Goal: Information Seeking & Learning: Learn about a topic

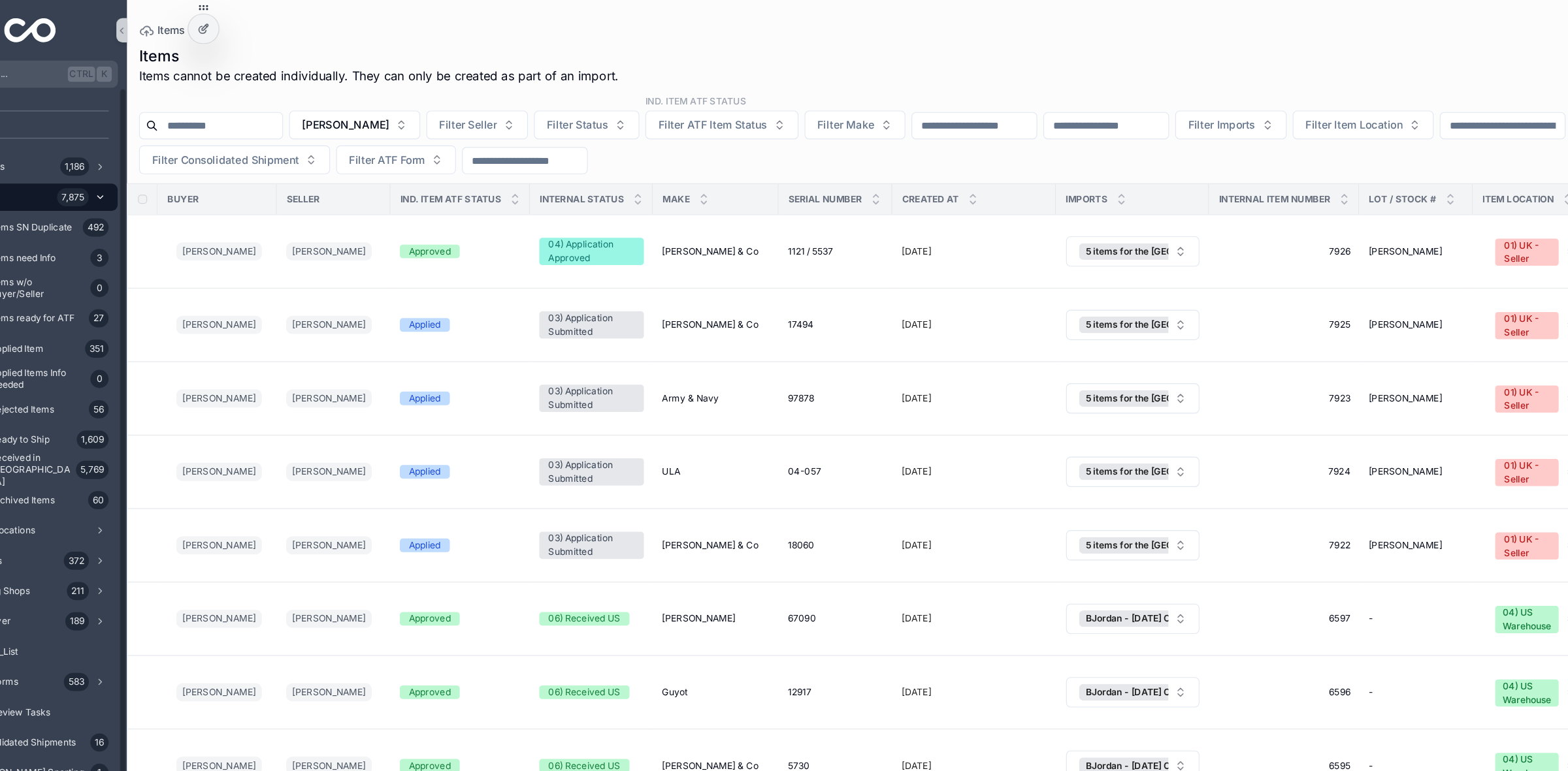
click at [130, 169] on div "Items 7,875" at bounding box center [125, 169] width 136 height 21
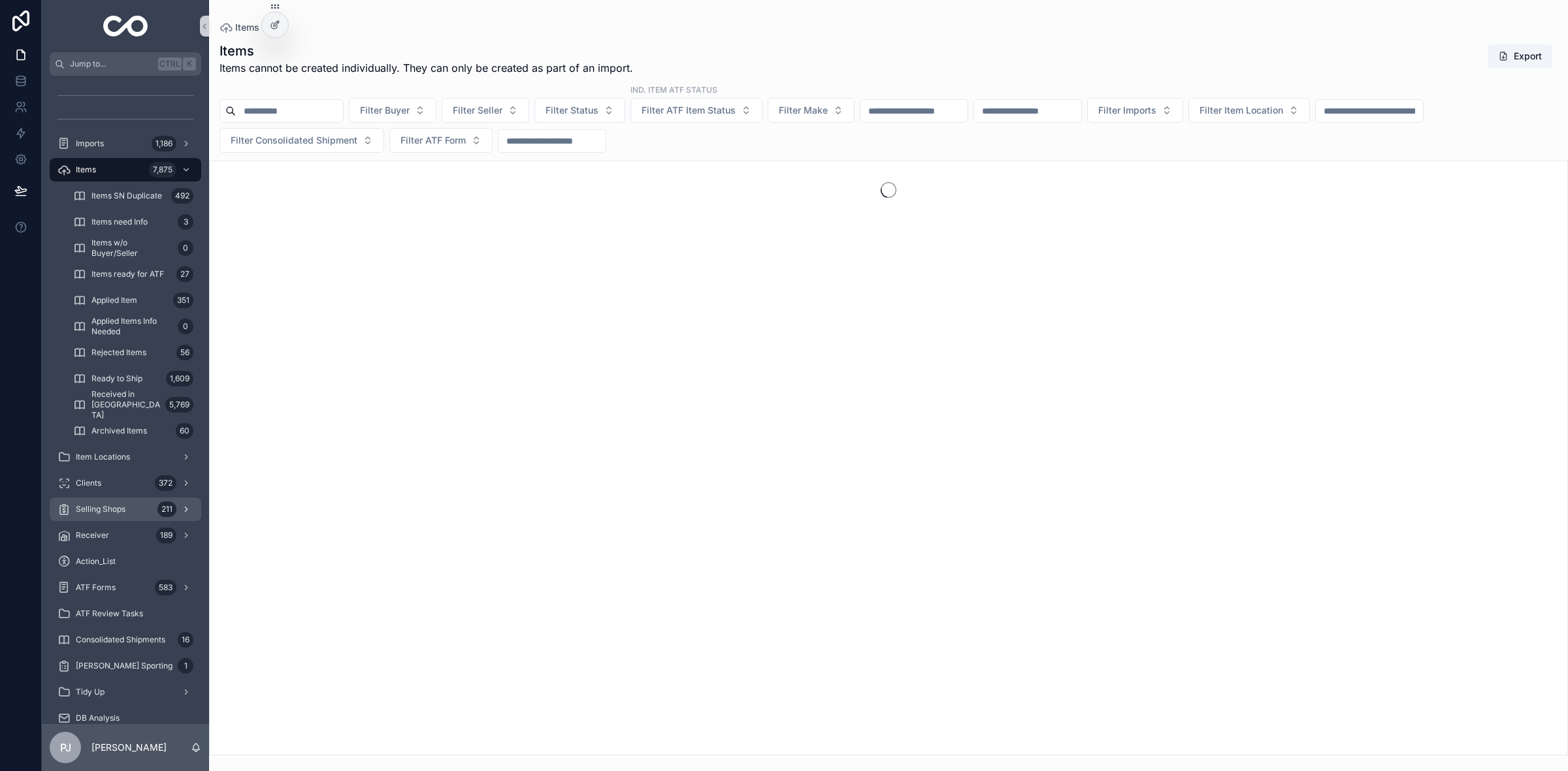
click at [150, 510] on div "Selling Shops 211" at bounding box center [125, 509] width 136 height 21
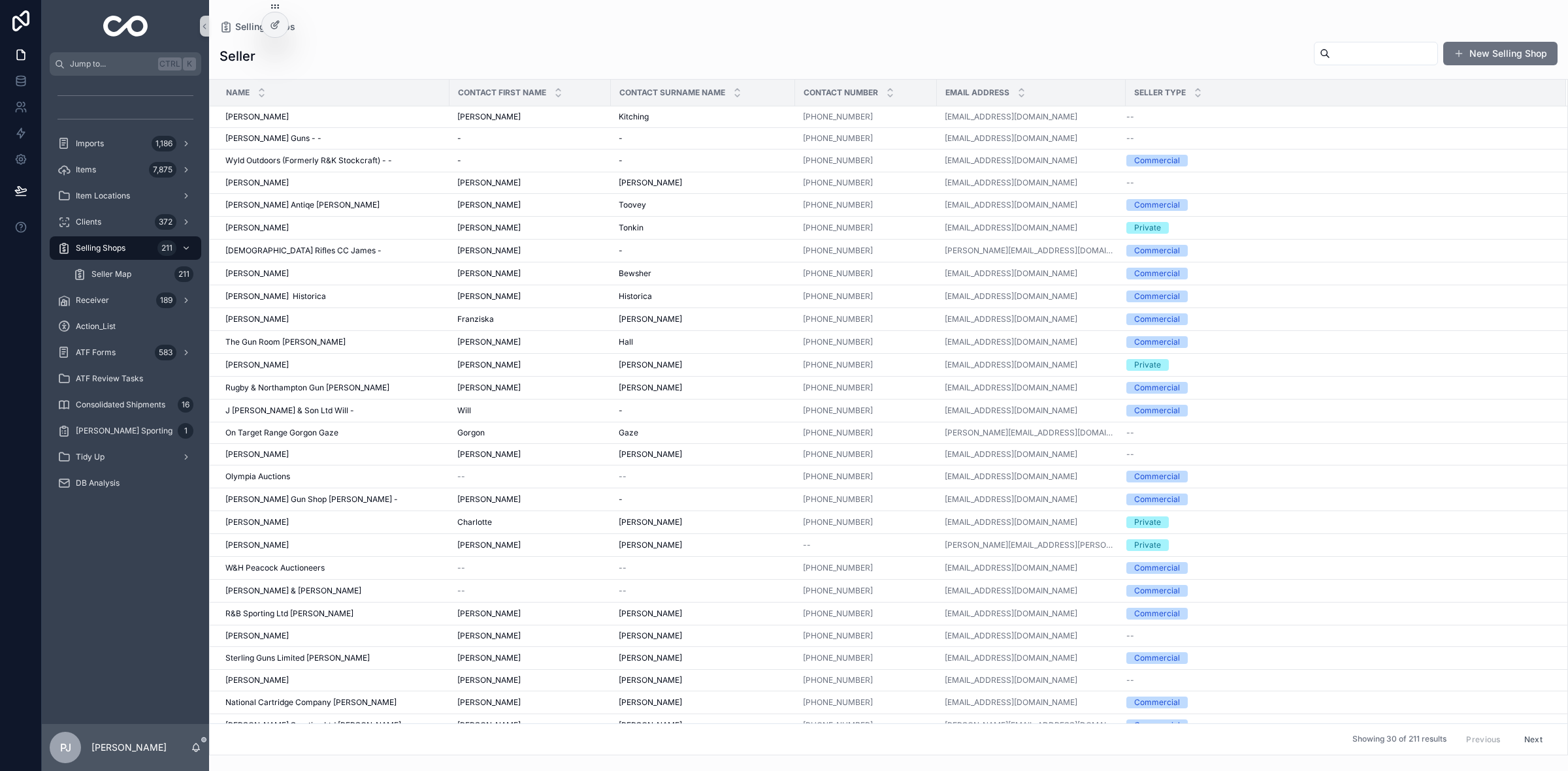
click at [1374, 54] on input "scrollable content" at bounding box center [1383, 54] width 107 height 19
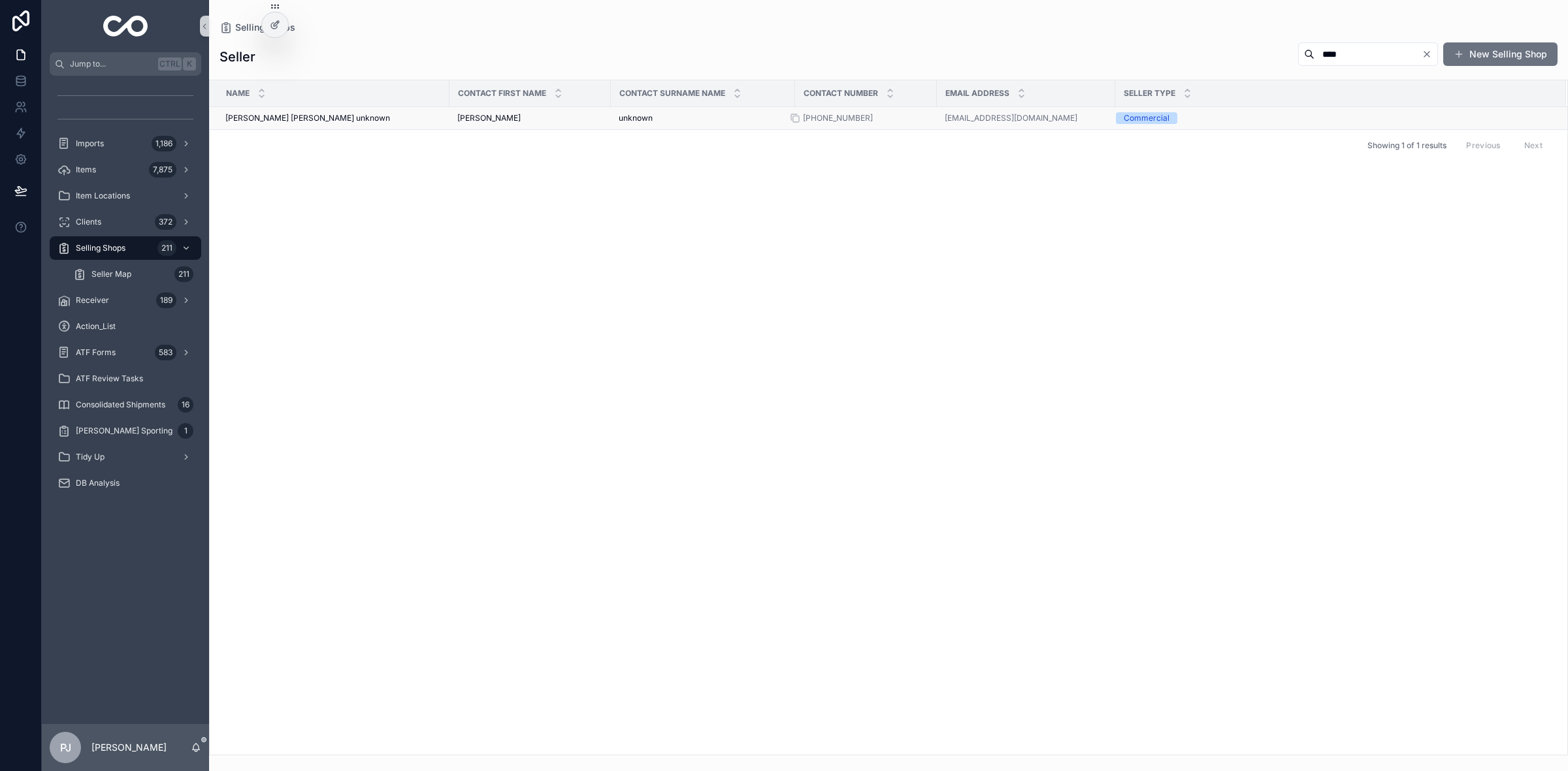
type input "****"
click at [880, 121] on div "+44 1242 870391" at bounding box center [866, 118] width 126 height 11
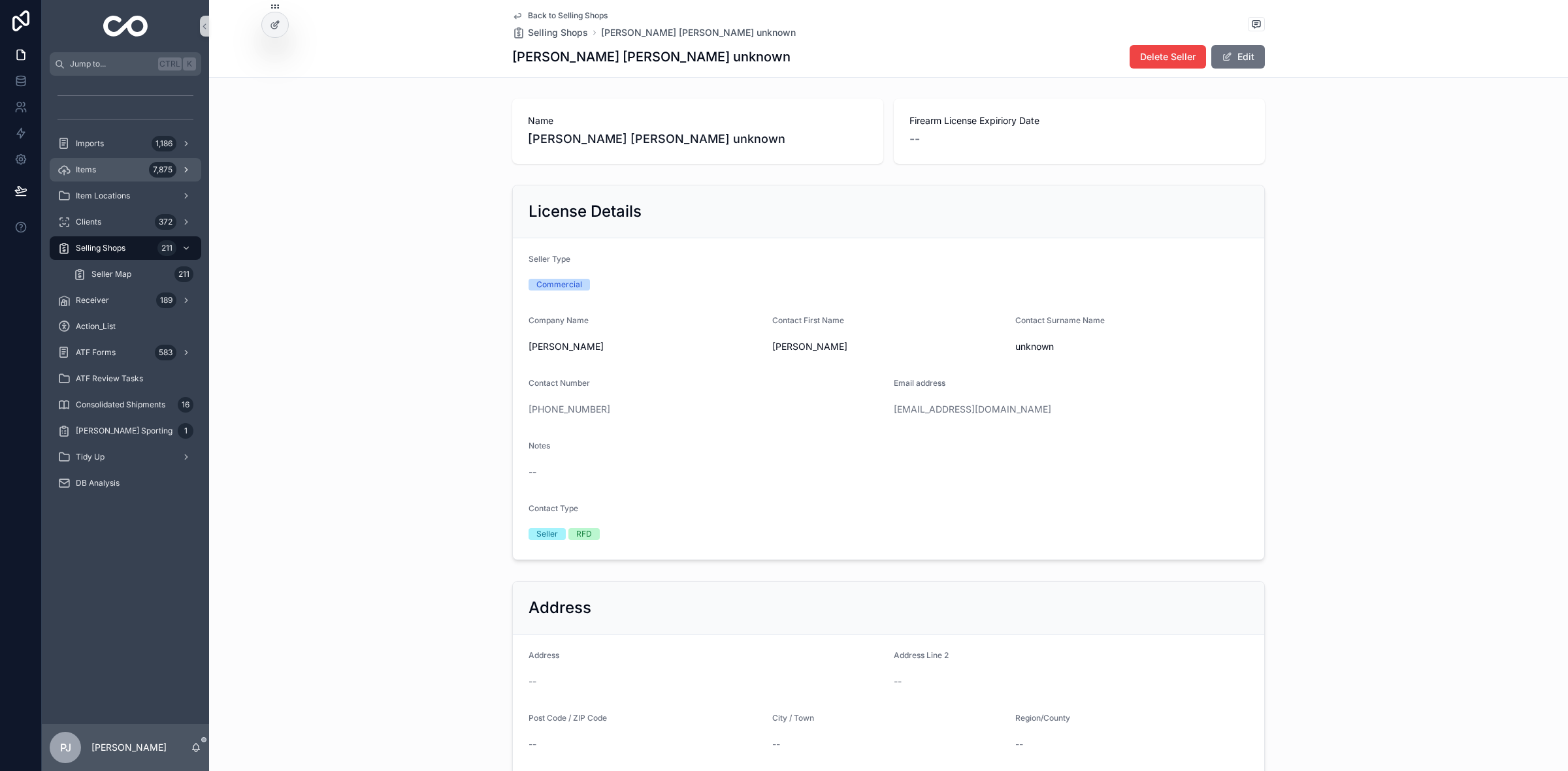
click at [129, 162] on div "Items 7,875" at bounding box center [125, 169] width 136 height 21
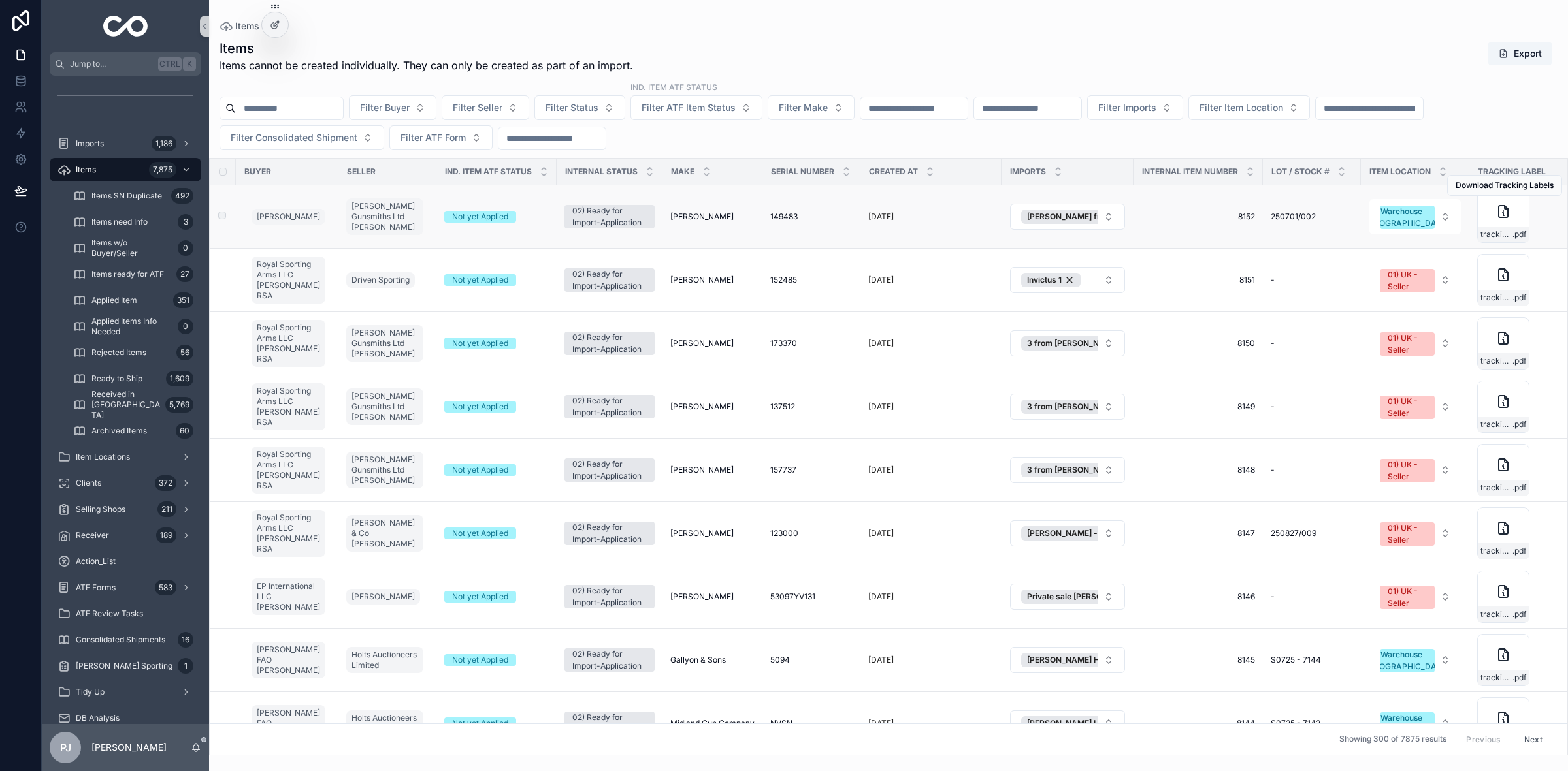
click at [770, 218] on span "149483" at bounding box center [783, 217] width 27 height 11
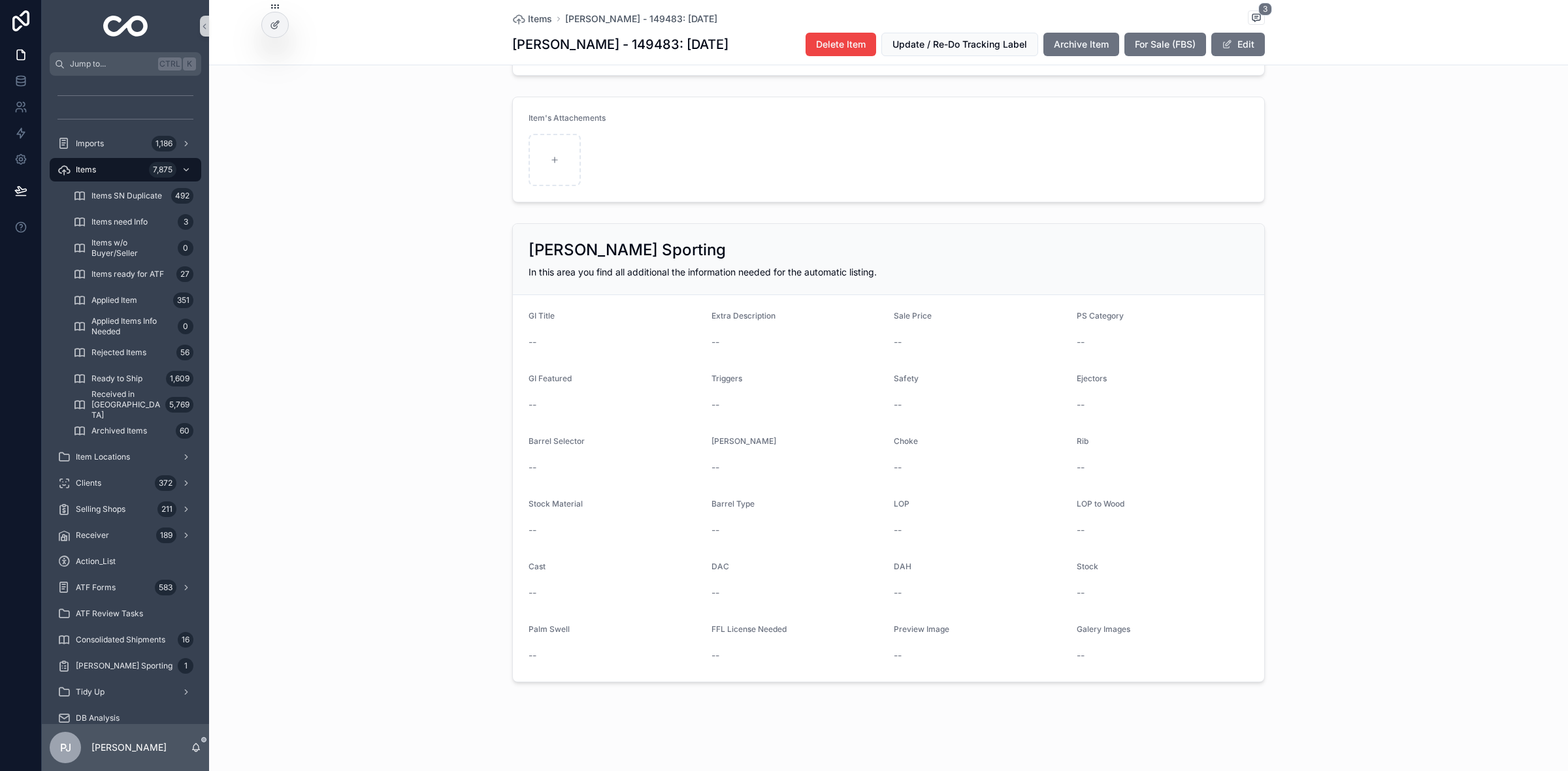
scroll to position [978, 0]
click at [122, 161] on div "Items 7,875" at bounding box center [125, 169] width 136 height 21
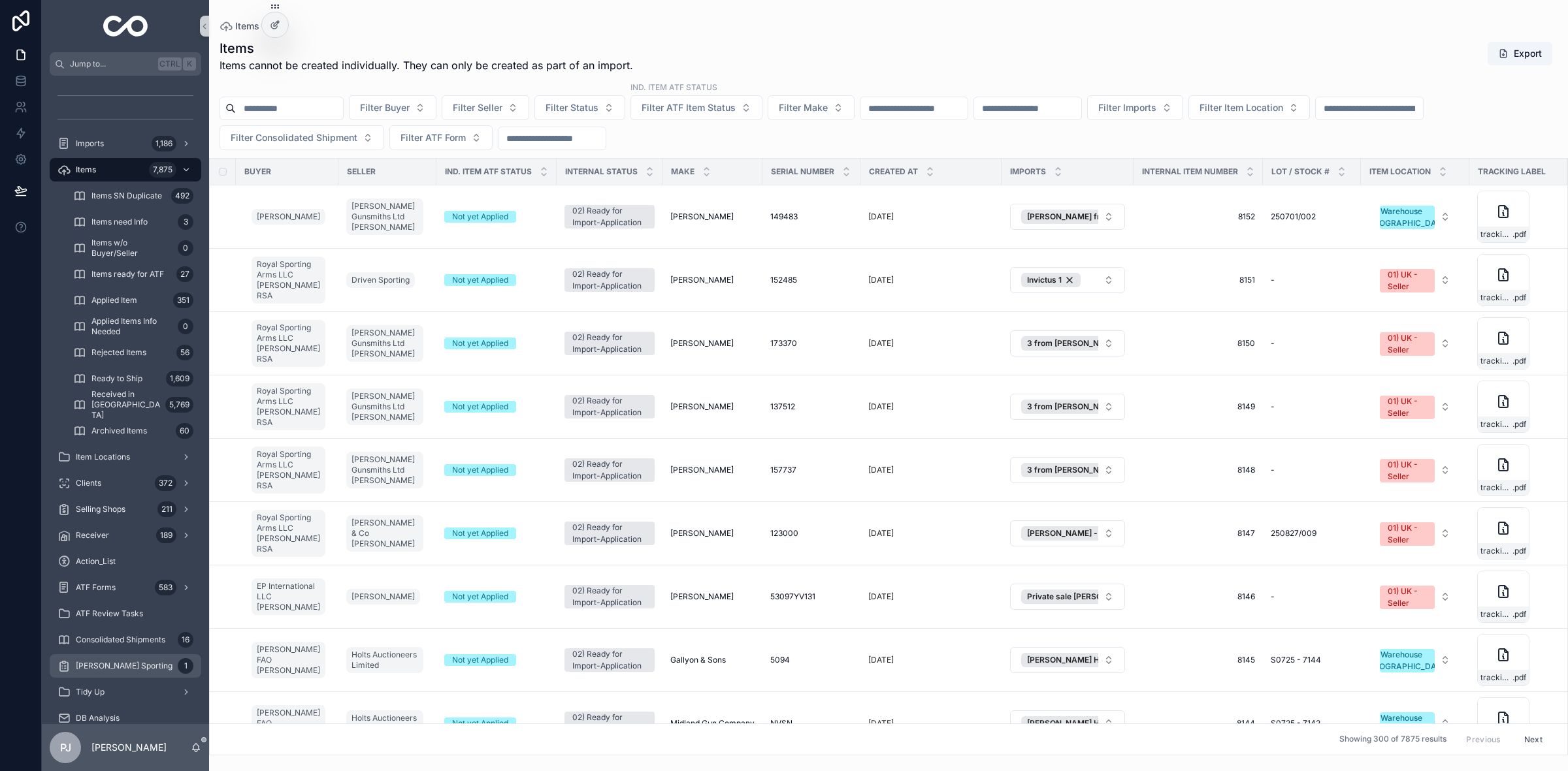
click at [128, 657] on div "Fred Baker Sporting 1" at bounding box center [125, 666] width 136 height 21
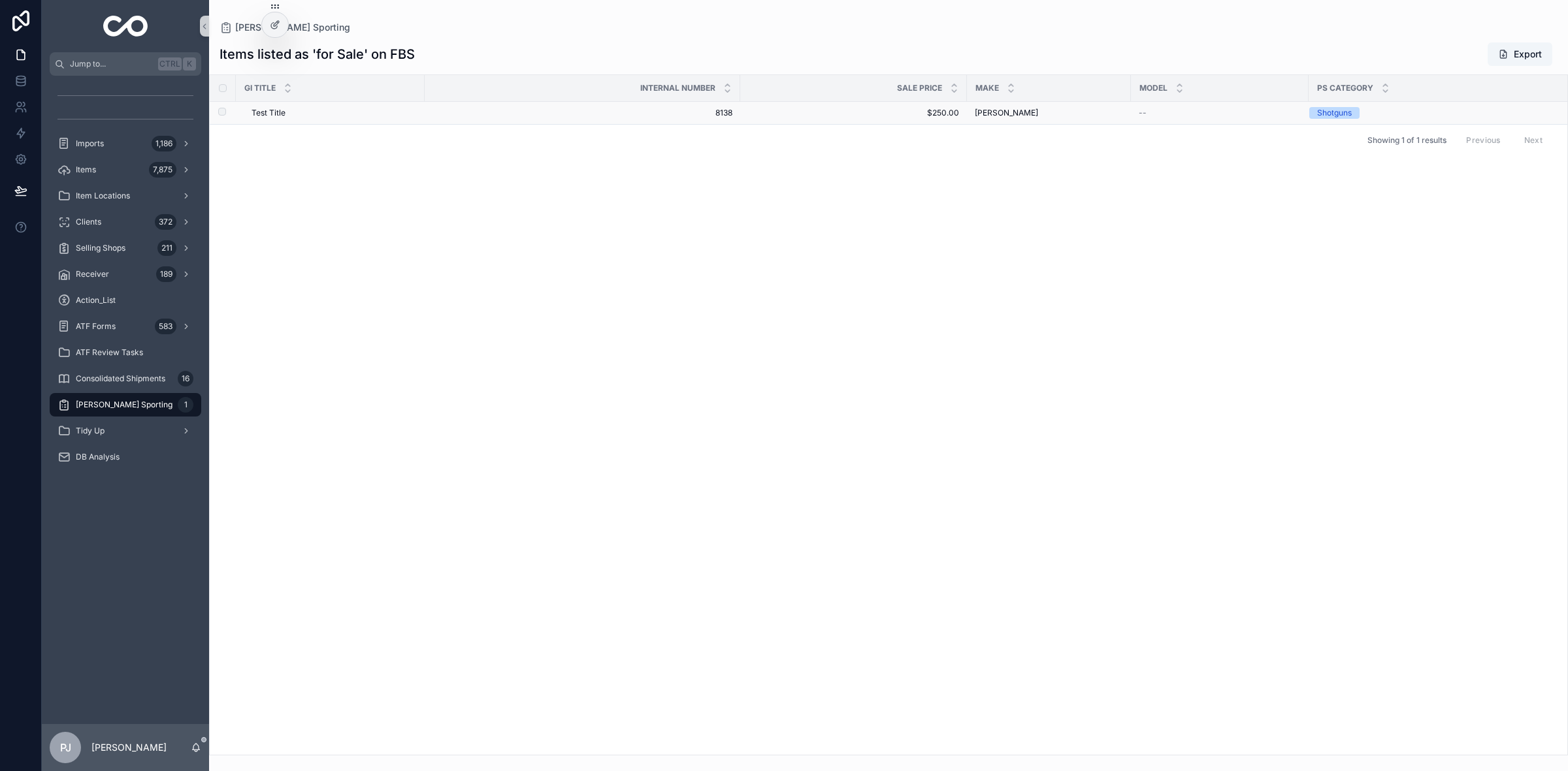
click at [767, 115] on span "$250.00" at bounding box center [854, 113] width 211 height 11
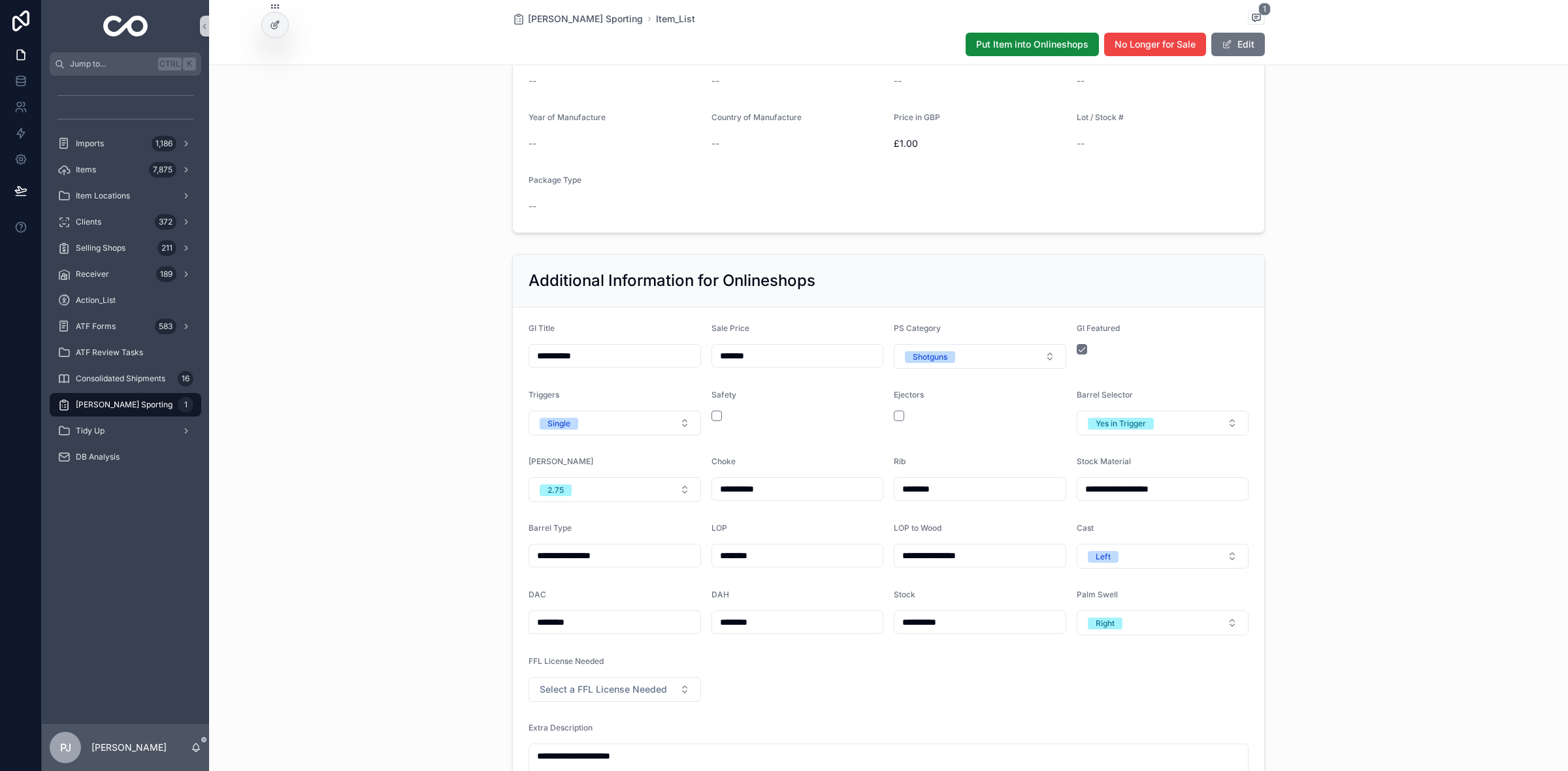
scroll to position [408, 0]
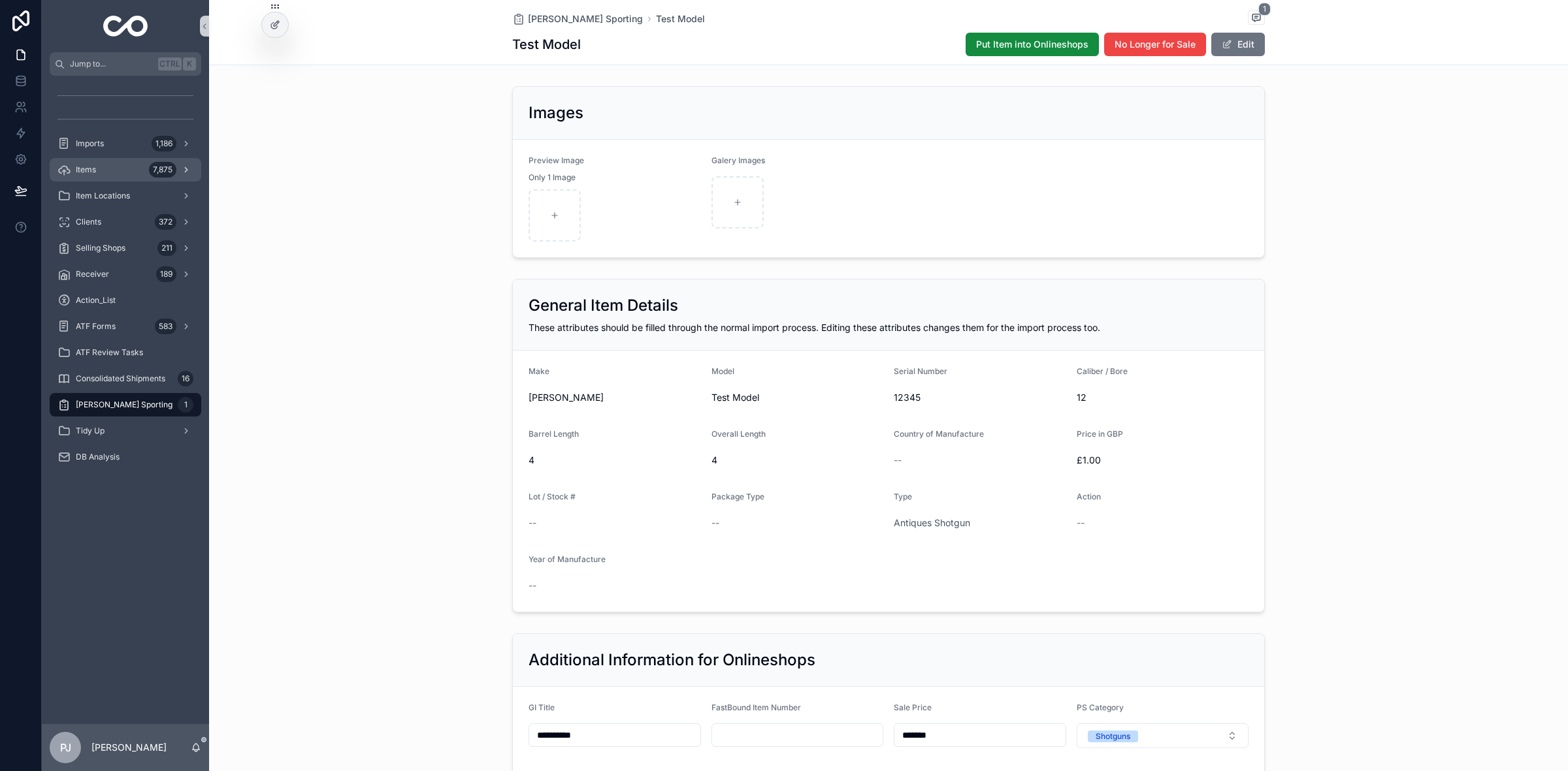
click at [114, 170] on div "Items 7,875" at bounding box center [125, 169] width 136 height 21
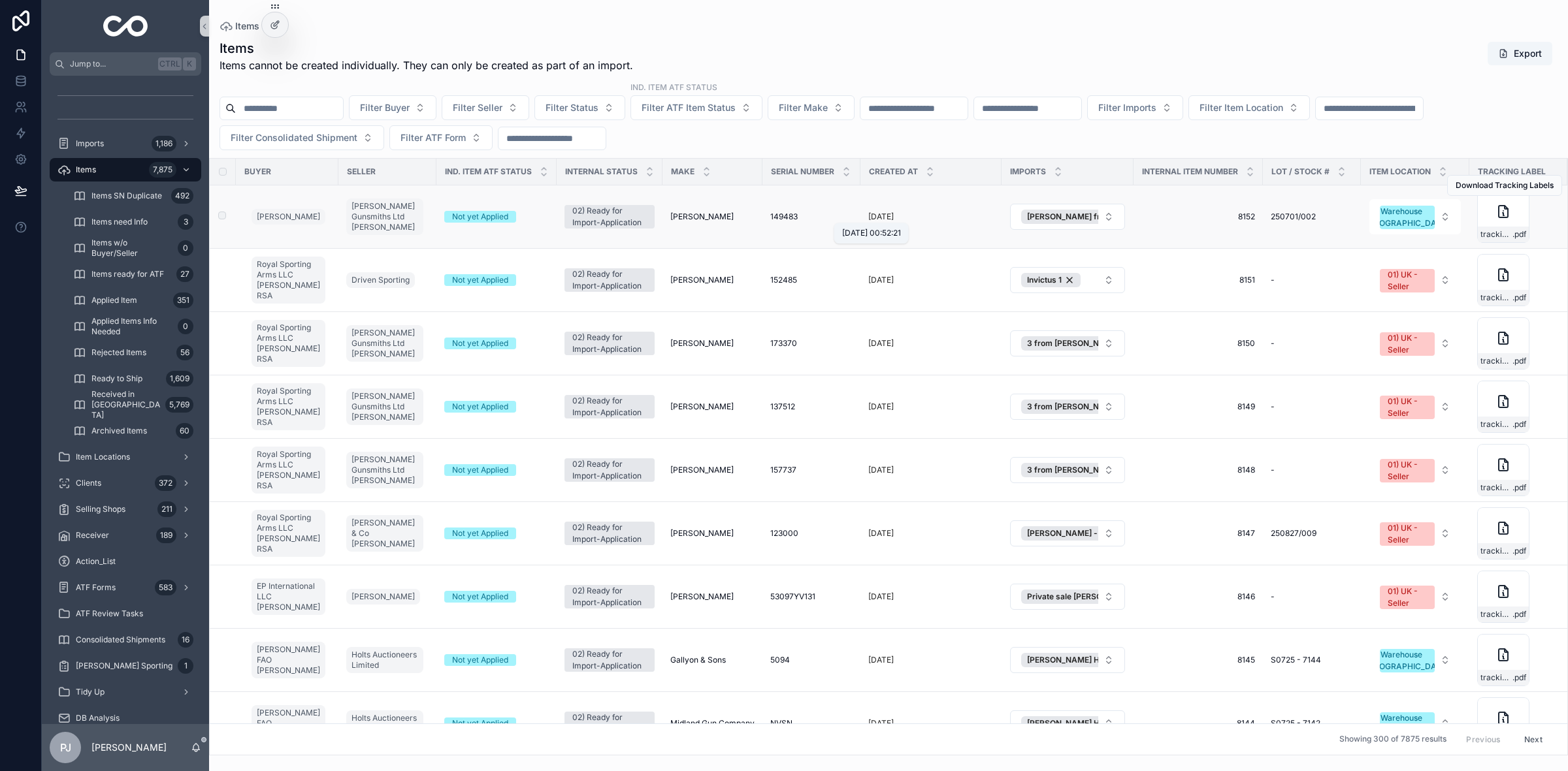
click at [869, 213] on p "[DATE]" at bounding box center [881, 217] width 25 height 11
